Goal: Task Accomplishment & Management: Use online tool/utility

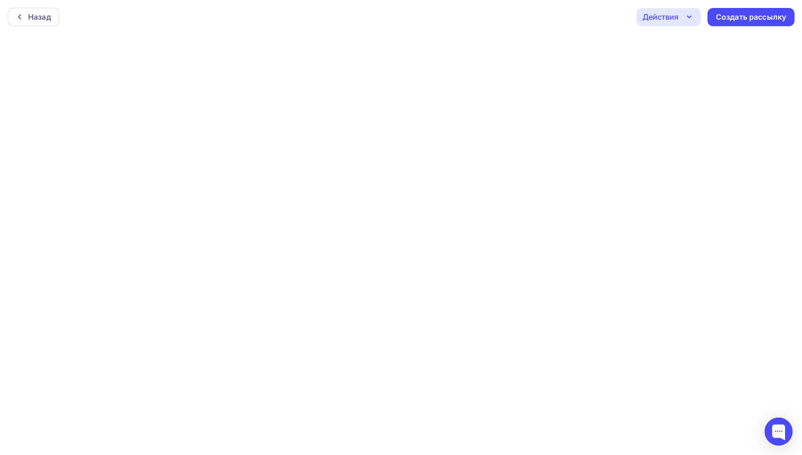
click at [479, 22] on div "Назад Действия Отправить тестовое письмо Предпросмотр Сохранить в Мои шаблоны В…" at bounding box center [401, 17] width 802 height 34
click at [688, 18] on icon "button" at bounding box center [689, 16] width 11 height 11
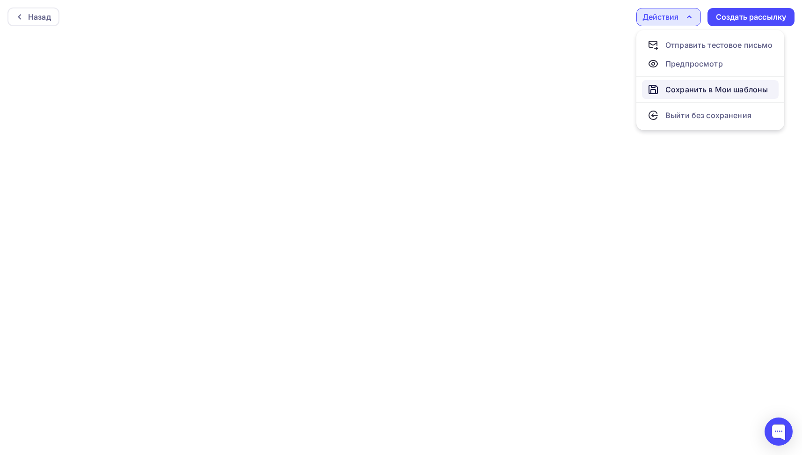
click at [713, 88] on div "Сохранить в Мои шаблоны" at bounding box center [717, 89] width 103 height 11
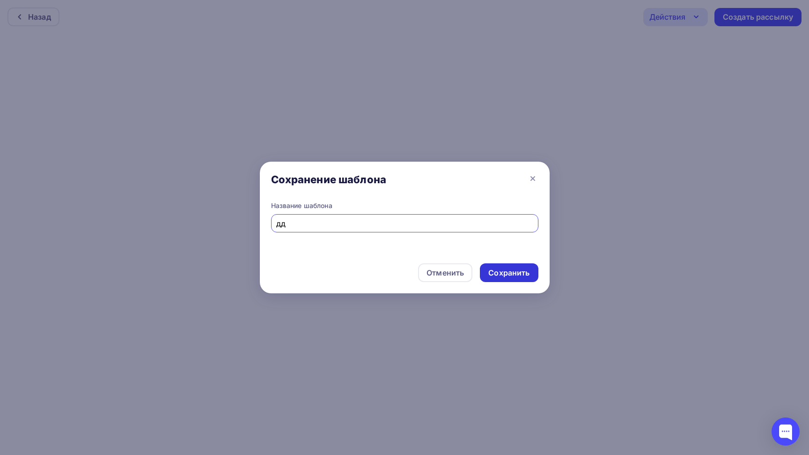
type input "дд"
click at [509, 273] on div "Сохранить" at bounding box center [508, 272] width 41 height 11
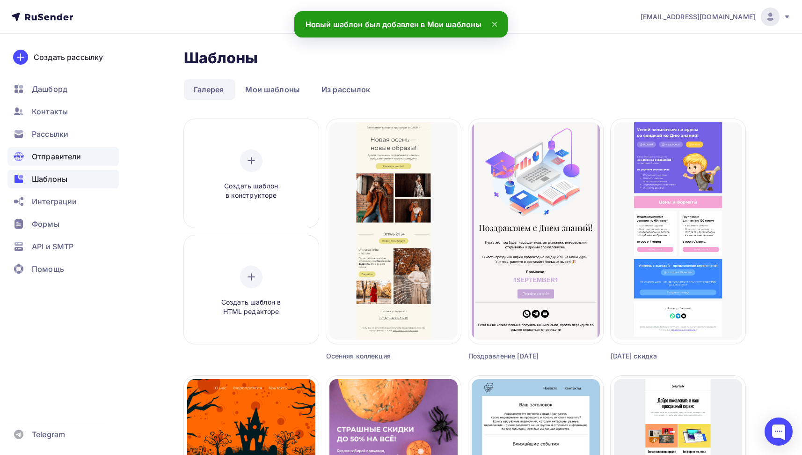
click at [65, 159] on span "Отправители" at bounding box center [57, 156] width 50 height 11
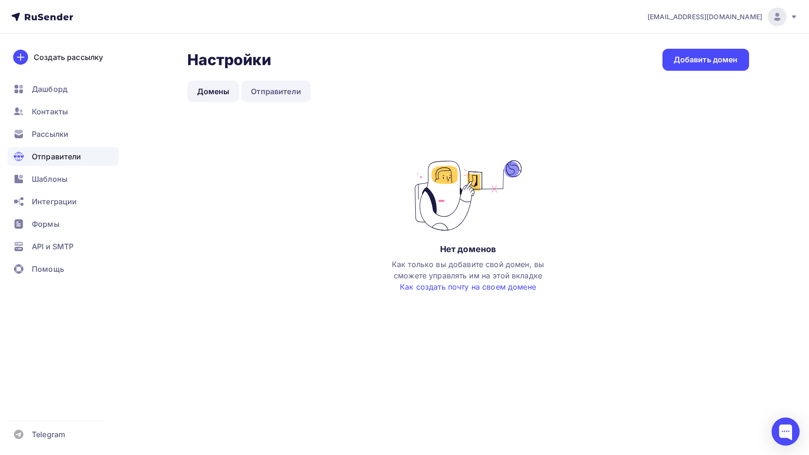
click at [296, 90] on link "Отправители" at bounding box center [276, 92] width 70 height 22
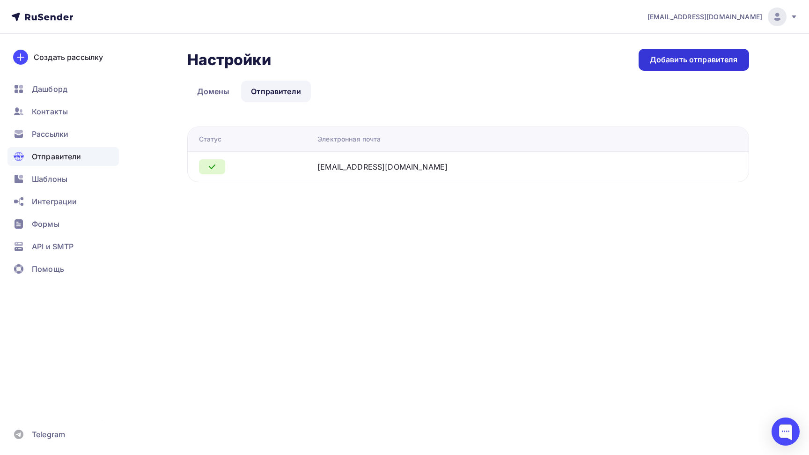
click at [679, 53] on div "Добавить отправителя" at bounding box center [694, 60] width 110 height 22
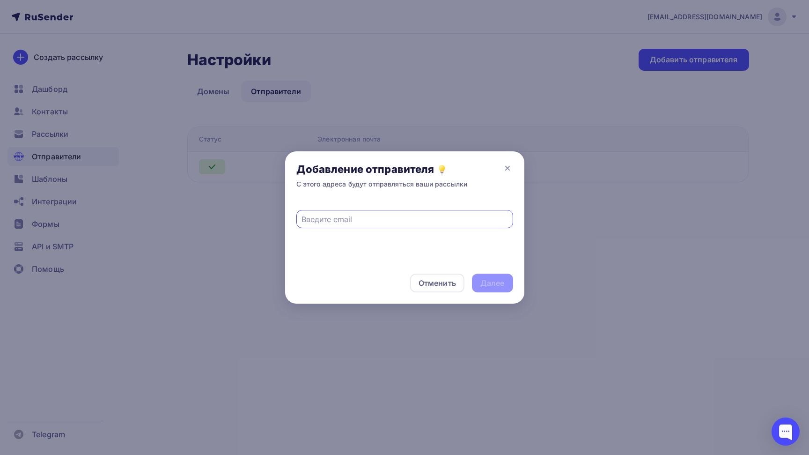
click at [405, 220] on input "text" at bounding box center [404, 218] width 206 height 11
type input "д"
type input "[EMAIL_ADDRESS][DOMAIN_NAME]"
click at [496, 284] on div "Далее" at bounding box center [492, 283] width 24 height 11
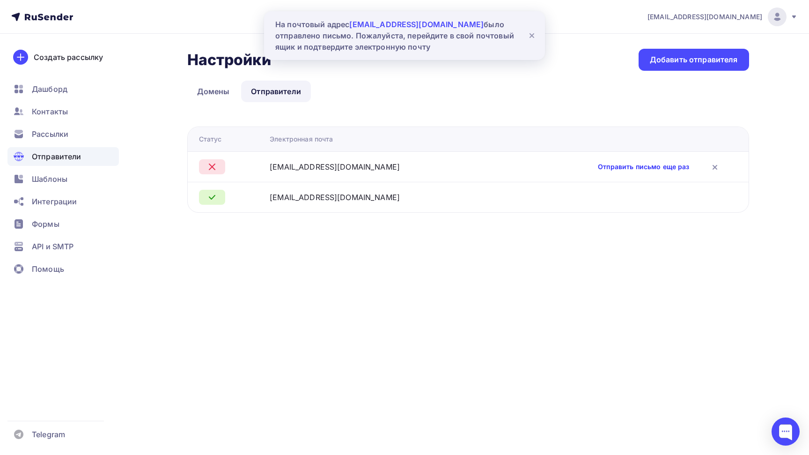
click at [618, 167] on link "Отправить письмо еще раз" at bounding box center [643, 166] width 91 height 9
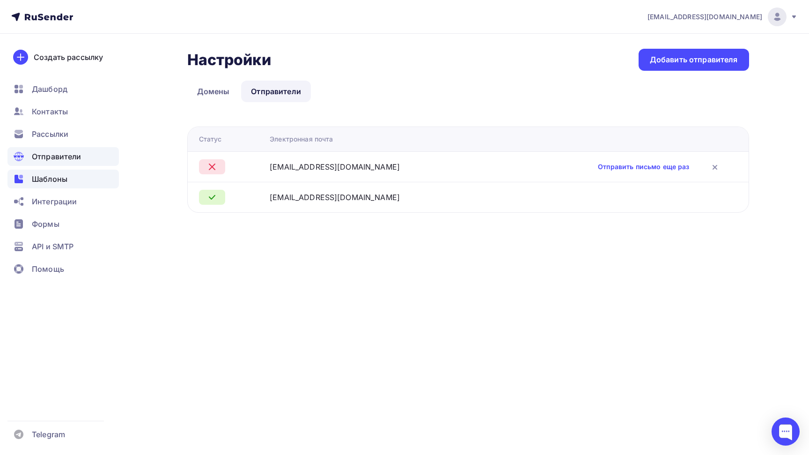
click at [58, 183] on span "Шаблоны" at bounding box center [50, 178] width 36 height 11
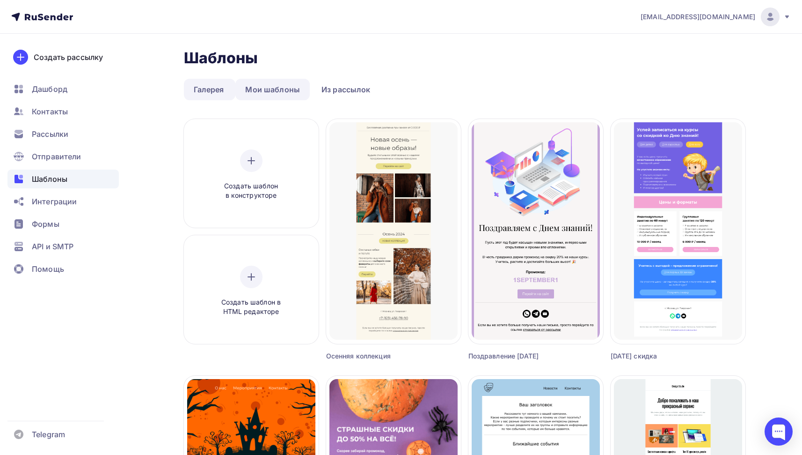
click at [286, 93] on link "Мои шаблоны" at bounding box center [272, 90] width 74 height 22
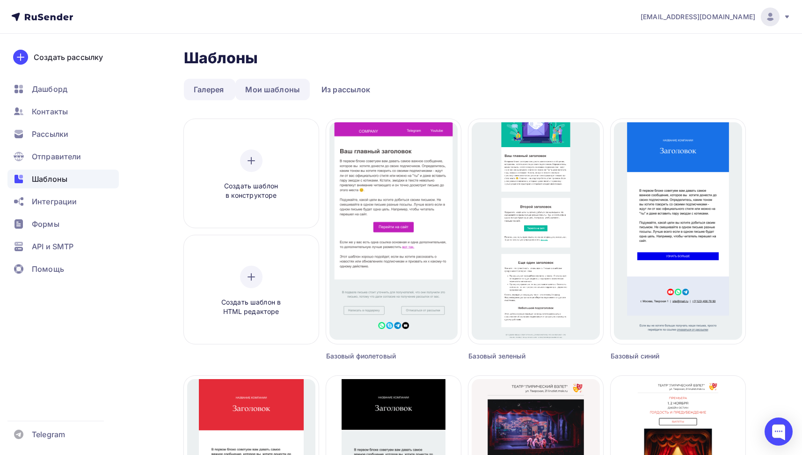
click at [273, 86] on link "Мои шаблоны" at bounding box center [272, 90] width 74 height 22
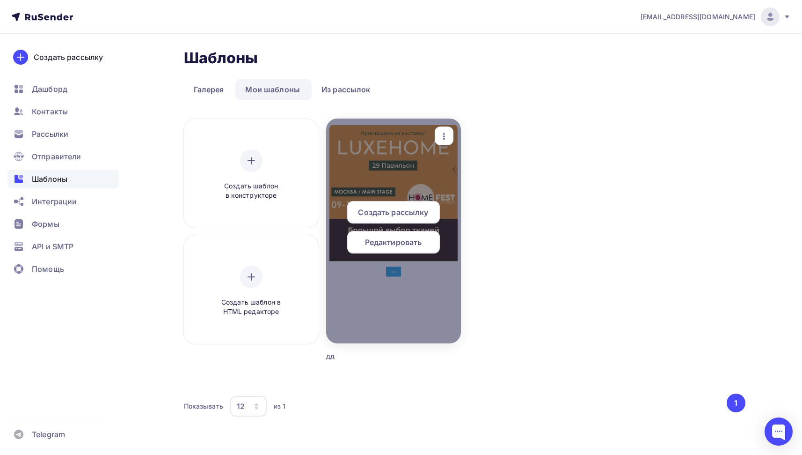
click at [383, 154] on div at bounding box center [393, 230] width 135 height 225
click at [419, 246] on span "Редактировать" at bounding box center [393, 241] width 57 height 11
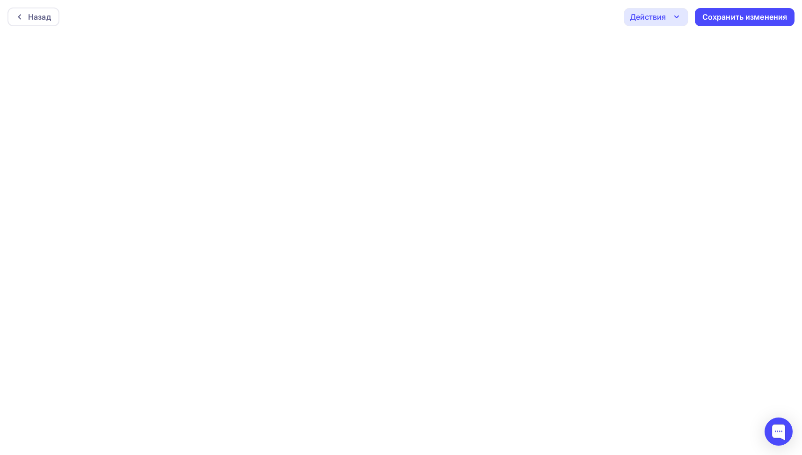
click at [477, 18] on div "Назад Действия Отправить тестовое письмо Предпросмотр Выйти без сохранения Сохр…" at bounding box center [401, 17] width 802 height 34
click at [723, 15] on div "Сохранить изменения" at bounding box center [745, 17] width 85 height 11
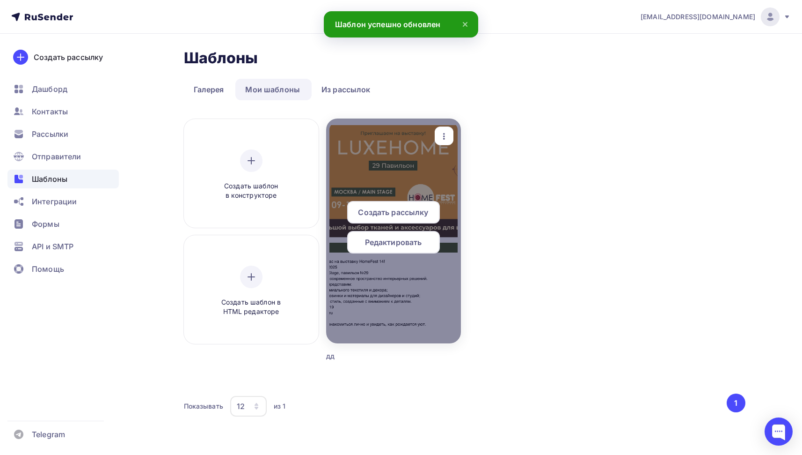
click at [405, 244] on span "Редактировать" at bounding box center [393, 241] width 57 height 11
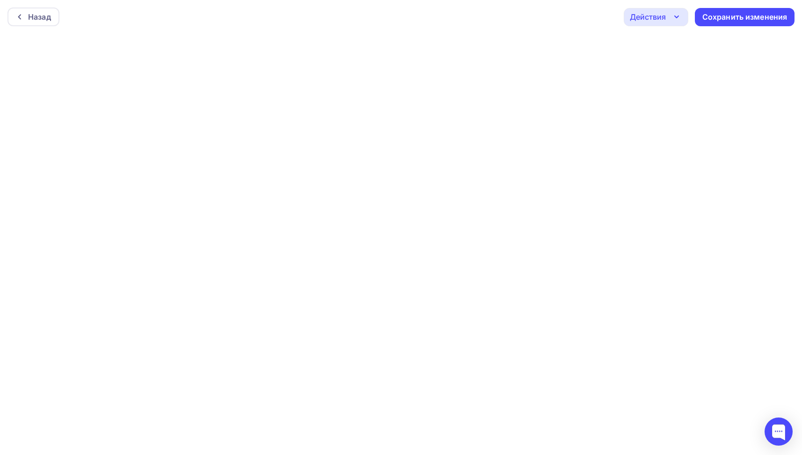
click at [676, 15] on icon "button" at bounding box center [676, 16] width 11 height 11
click at [666, 66] on div "Предпросмотр" at bounding box center [682, 63] width 58 height 11
